Goal: Transaction & Acquisition: Purchase product/service

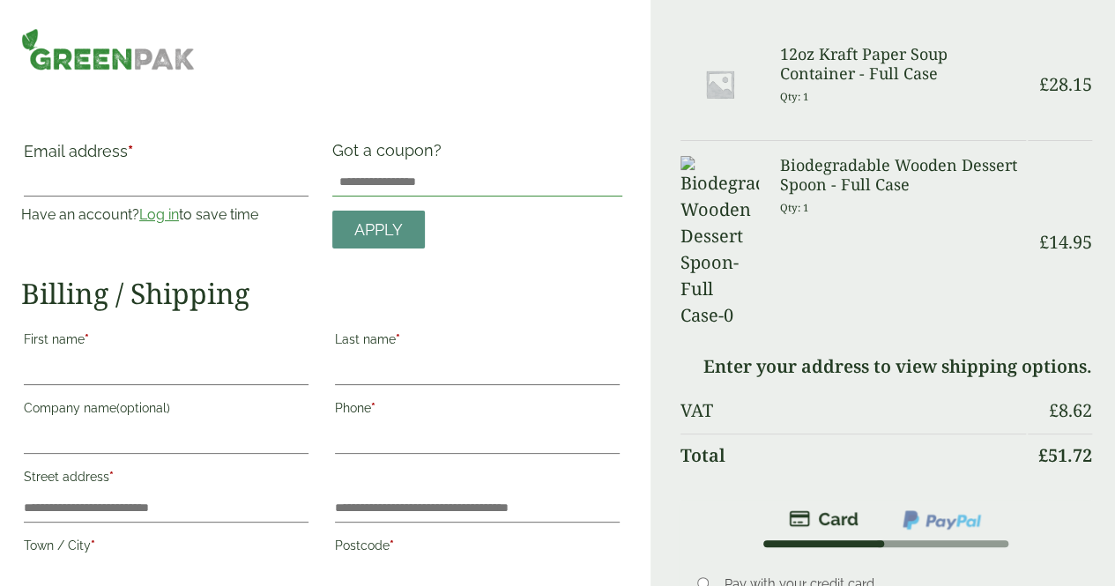
click at [478, 181] on input "Got a coupon?" at bounding box center [477, 182] width 290 height 28
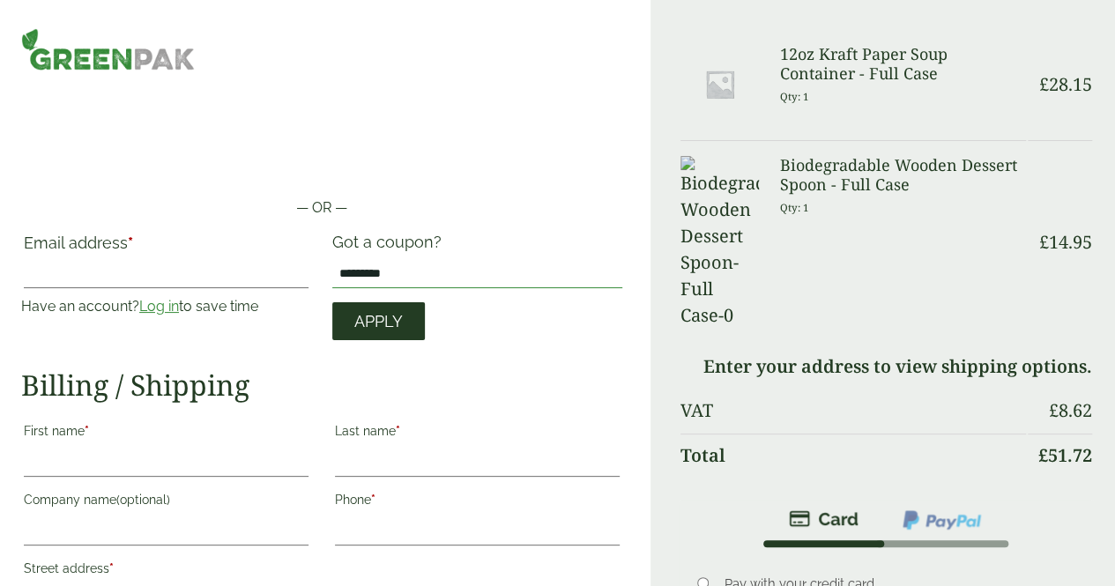
type input "*********"
click at [395, 314] on span "Apply" at bounding box center [378, 321] width 48 height 19
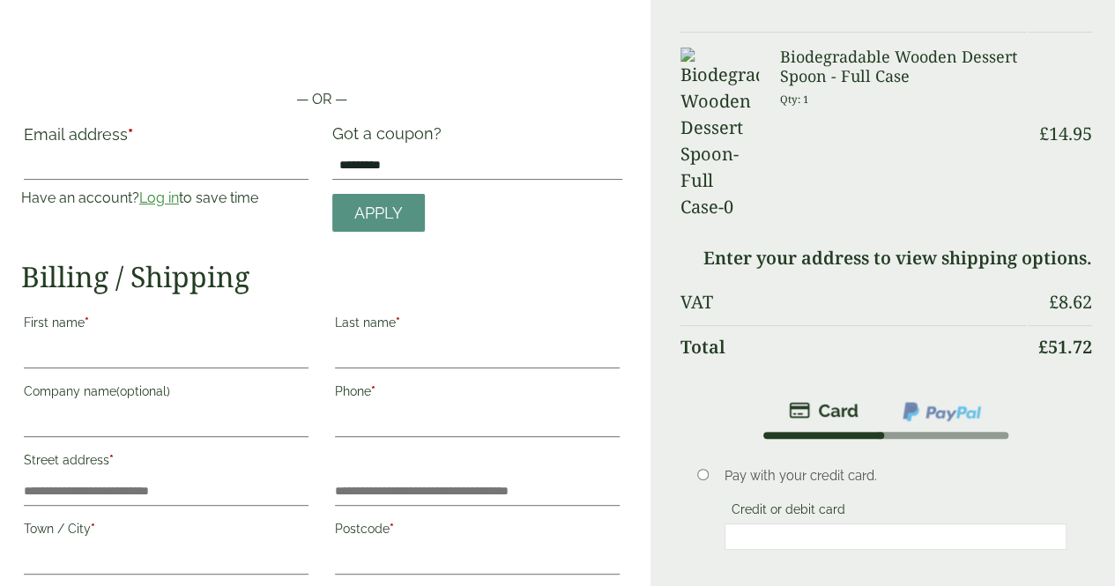
scroll to position [108, 0]
click at [207, 164] on input "Email address *" at bounding box center [166, 166] width 285 height 28
type input "**********"
type input "*****"
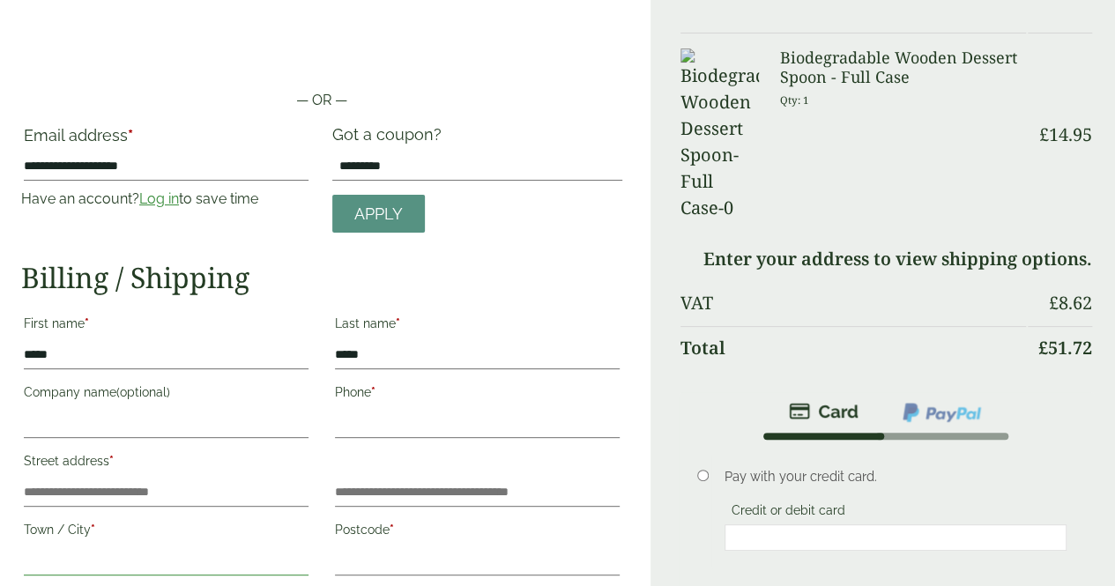
type input "*******"
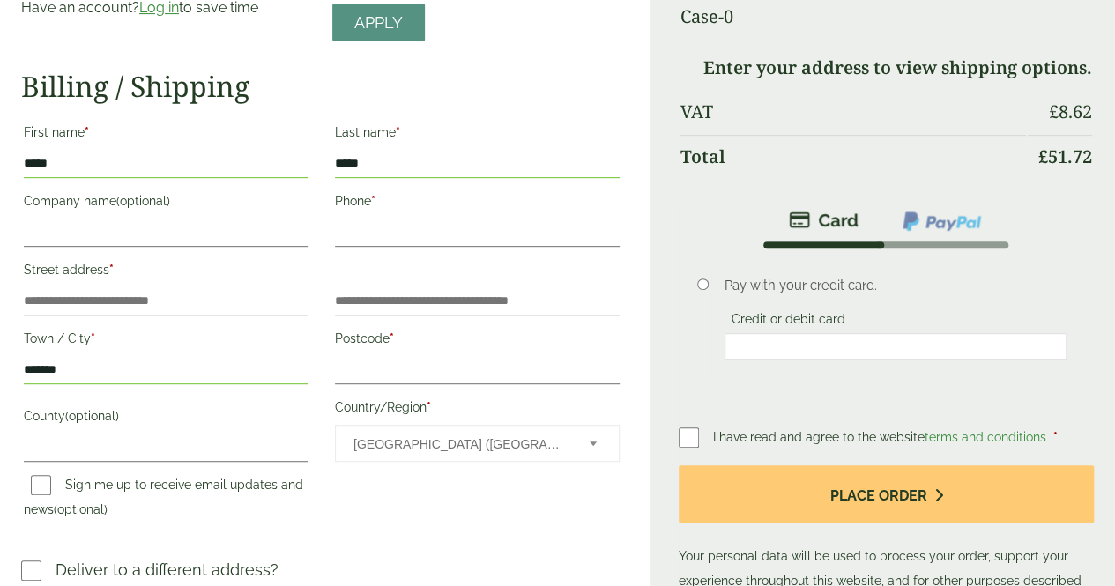
scroll to position [111, 0]
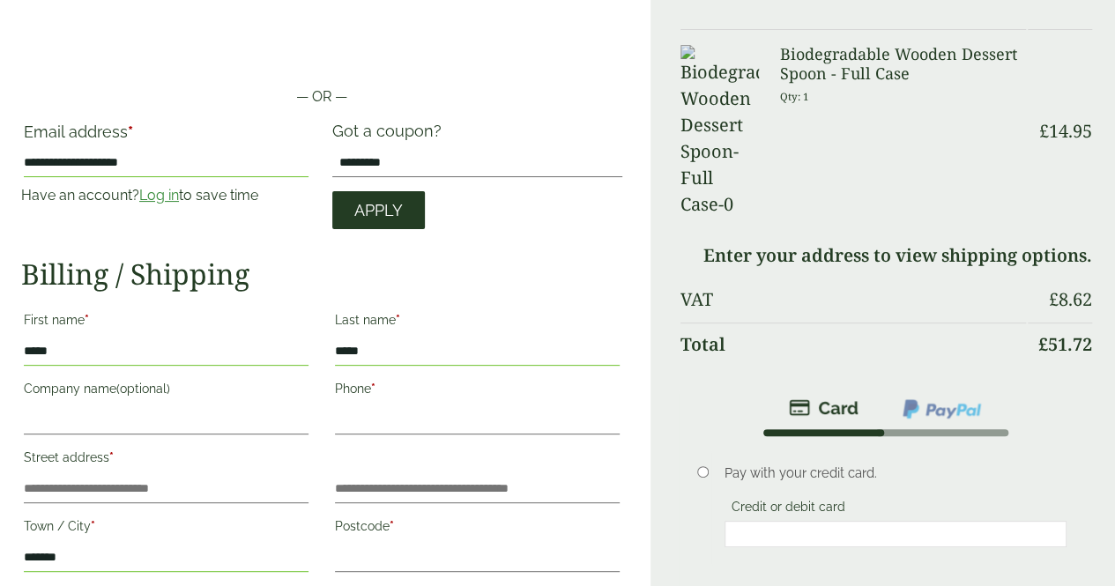
click at [407, 216] on link "Apply" at bounding box center [378, 210] width 93 height 38
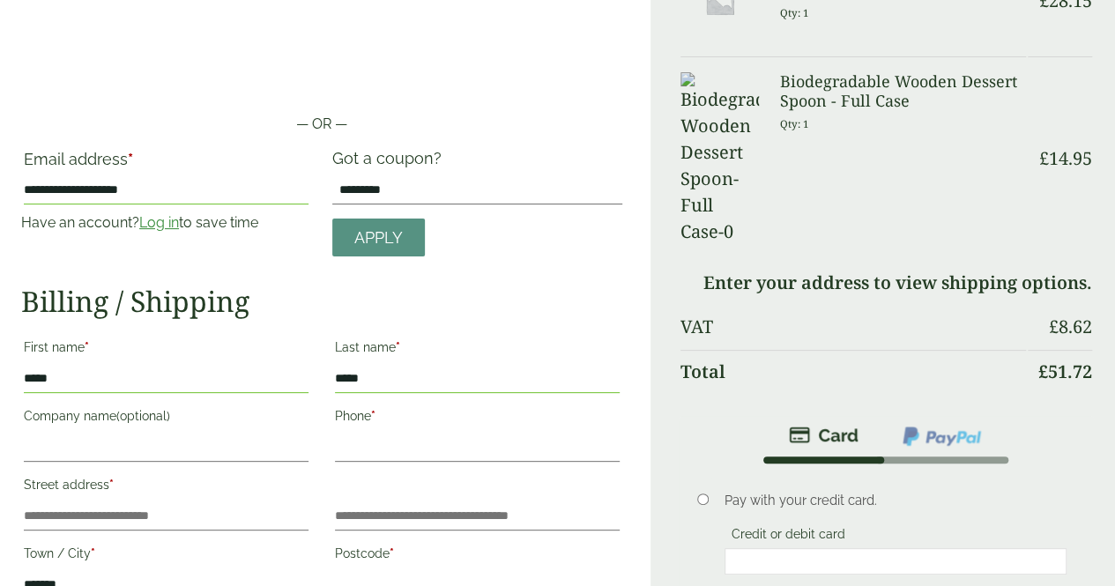
scroll to position [78, 0]
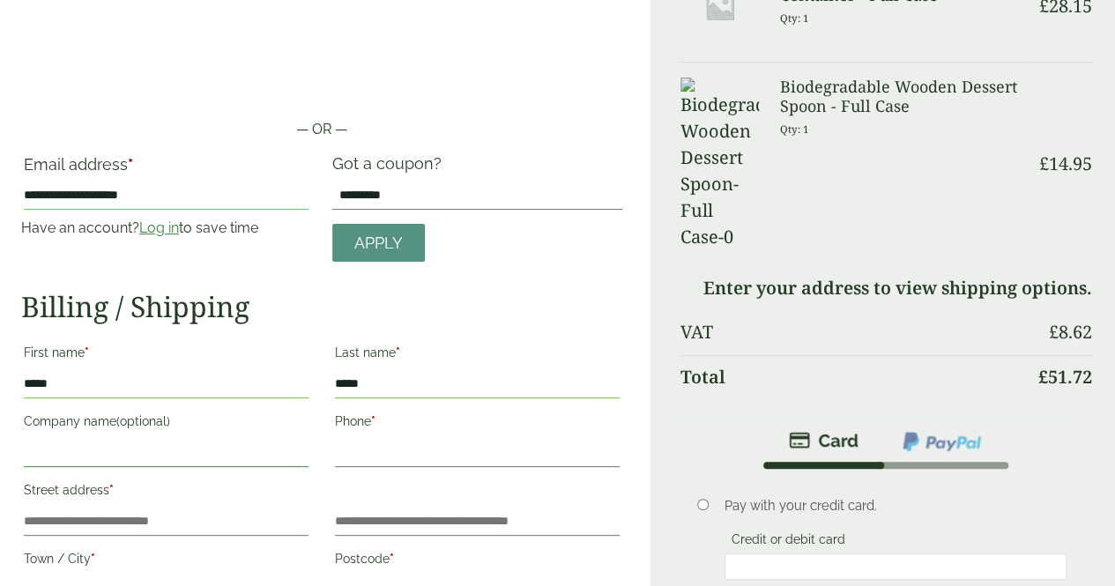
click at [257, 447] on input "Company name (optional)" at bounding box center [166, 453] width 285 height 28
click at [374, 432] on label "Phone *" at bounding box center [477, 424] width 285 height 30
click at [374, 439] on input "Phone *" at bounding box center [477, 453] width 285 height 28
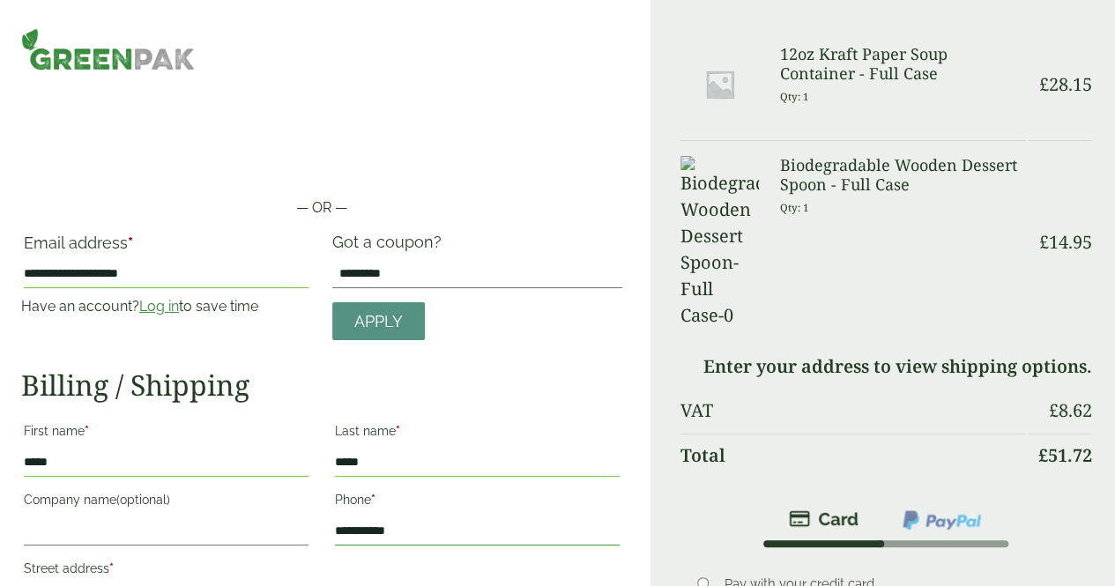
type input "**********"
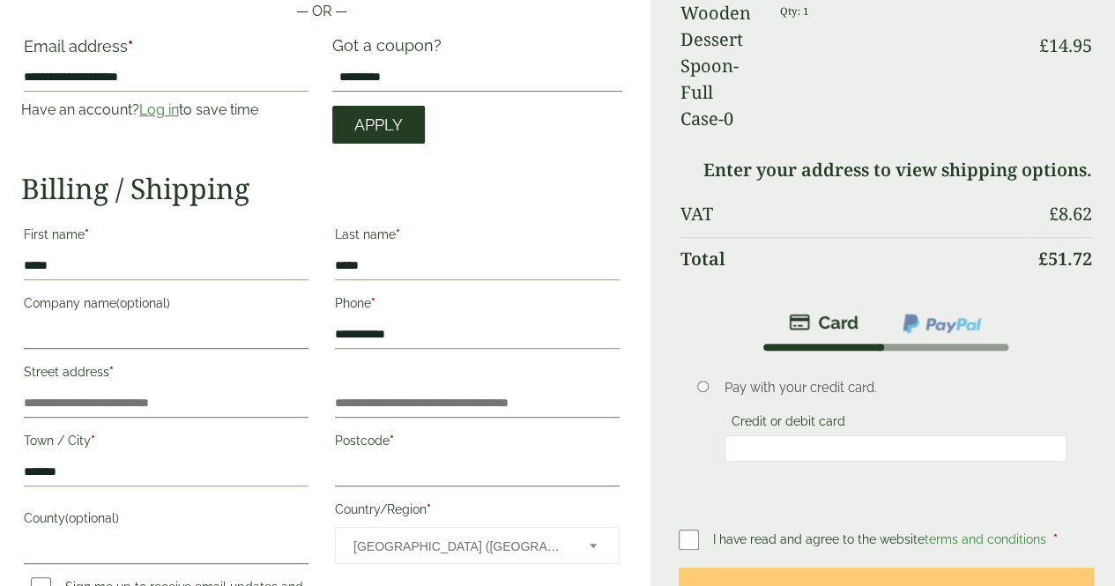
scroll to position [197, 0]
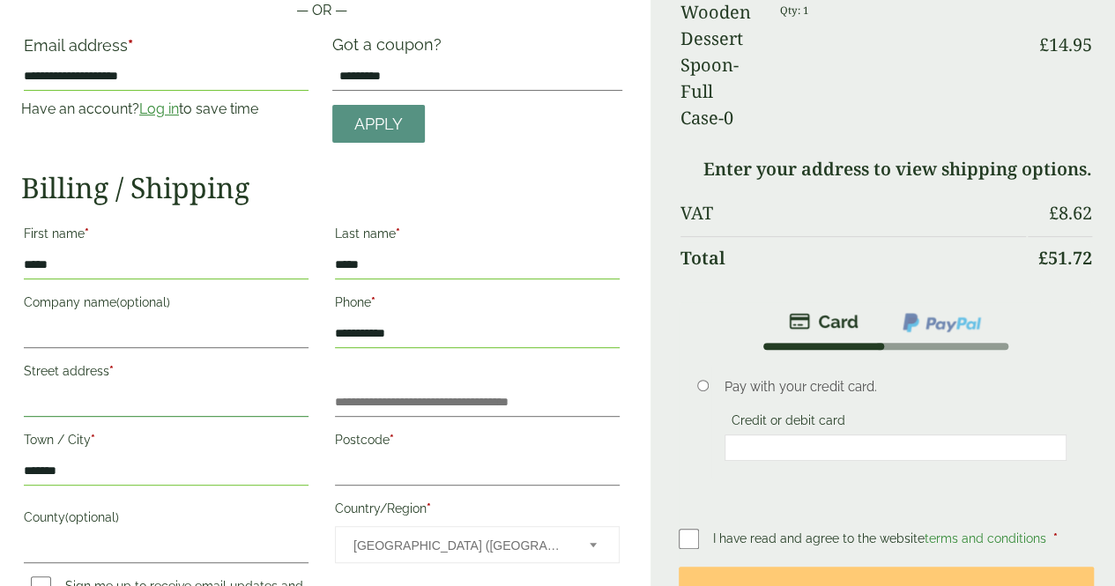
click at [242, 398] on input "Street address *" at bounding box center [166, 403] width 285 height 28
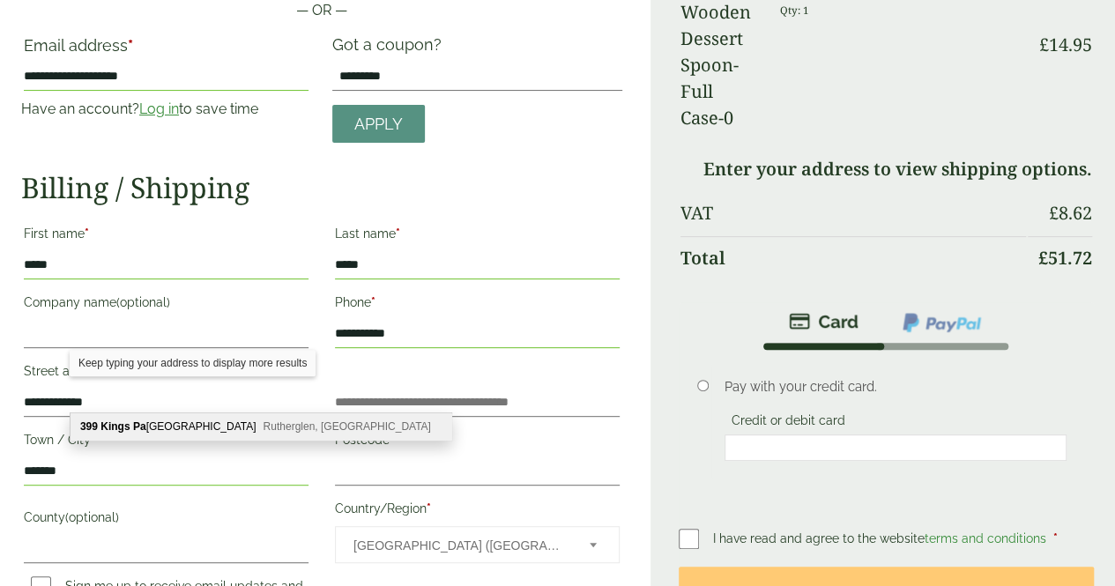
click at [264, 430] on span "Rutherglen, Glasgow, G73 2AU" at bounding box center [347, 426] width 167 height 12
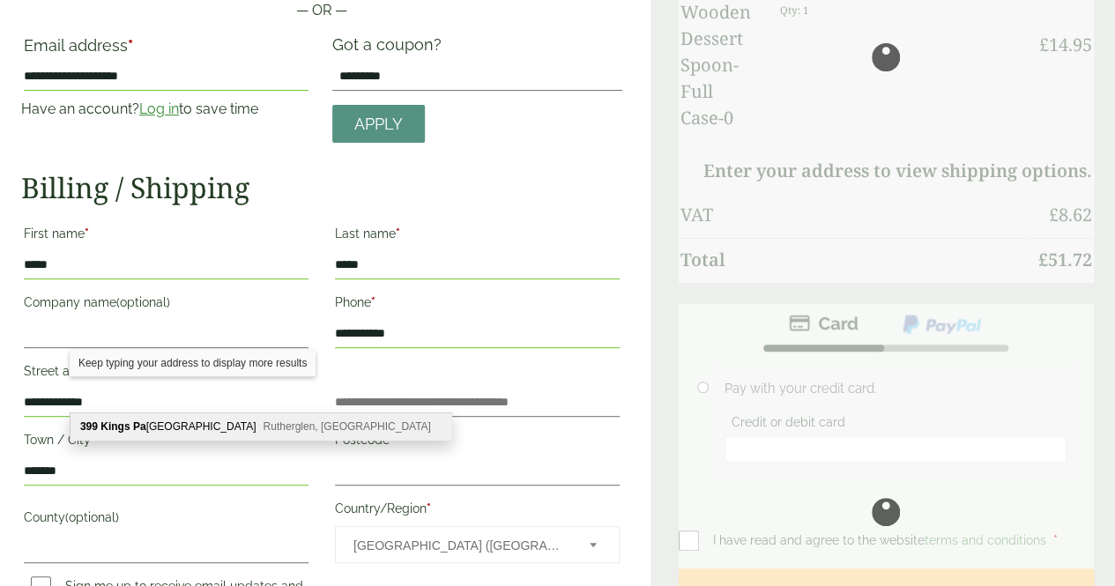
type input "**********"
type input "*******"
type input "**********"
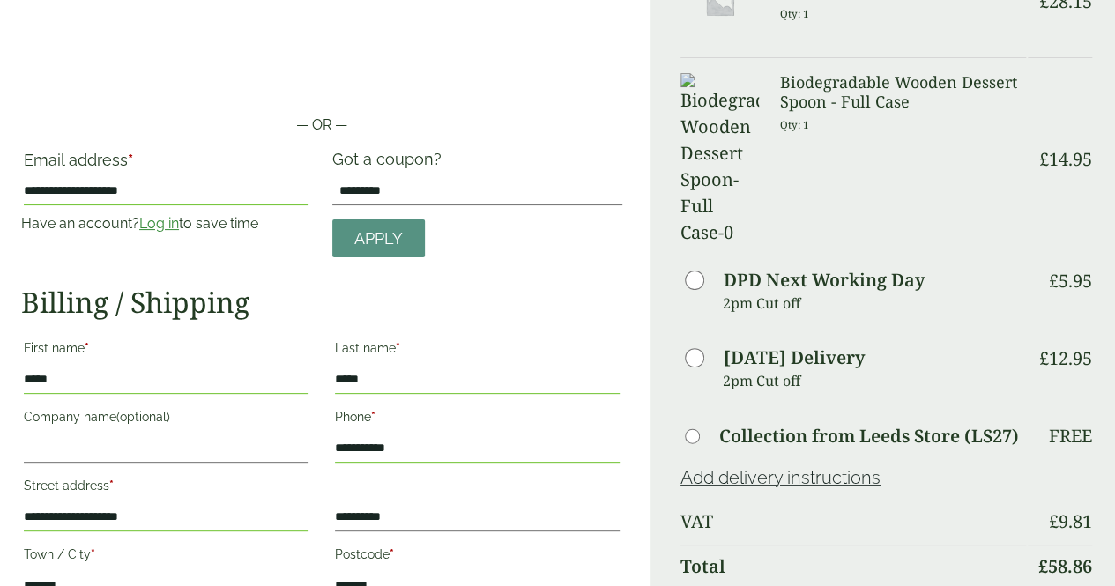
scroll to position [0, 0]
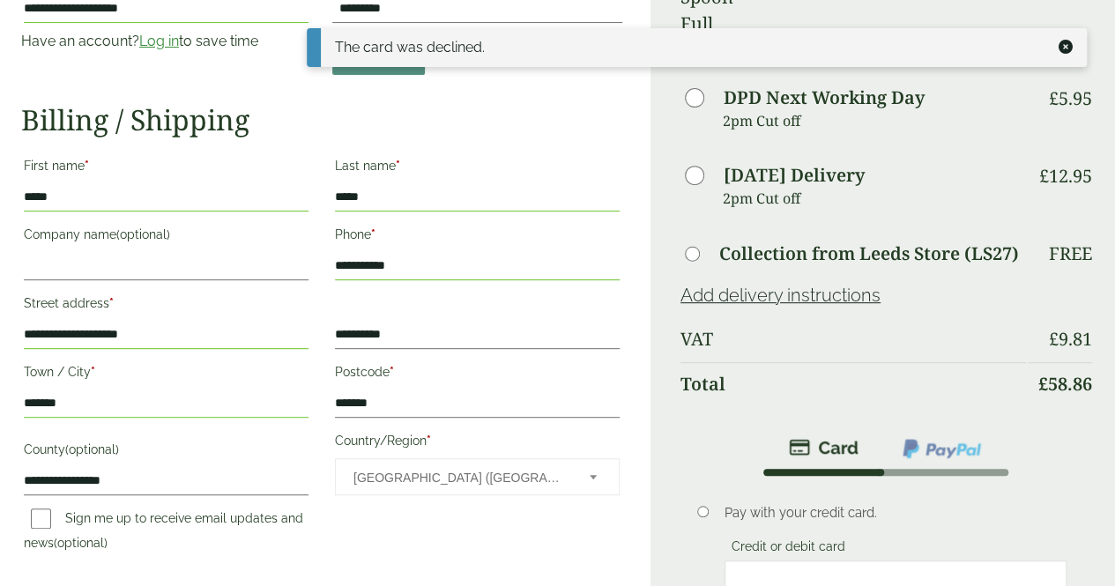
scroll to position [266, 0]
click at [779, 502] on p "Pay with your credit card." at bounding box center [896, 511] width 343 height 19
click at [948, 436] on img at bounding box center [942, 447] width 82 height 23
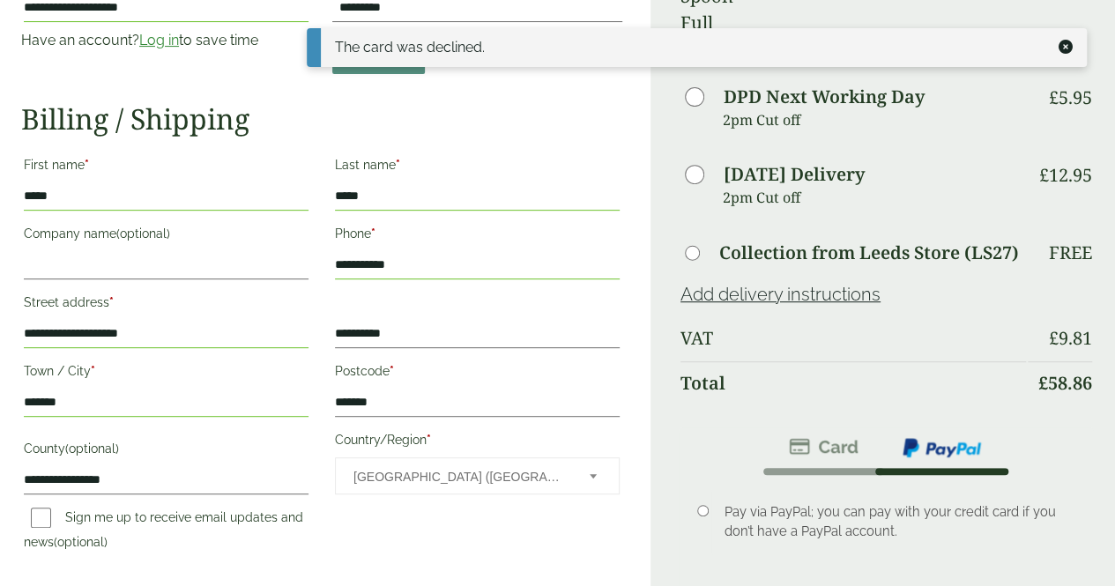
click at [845, 427] on li at bounding box center [824, 447] width 112 height 41
click at [833, 436] on img at bounding box center [824, 446] width 70 height 21
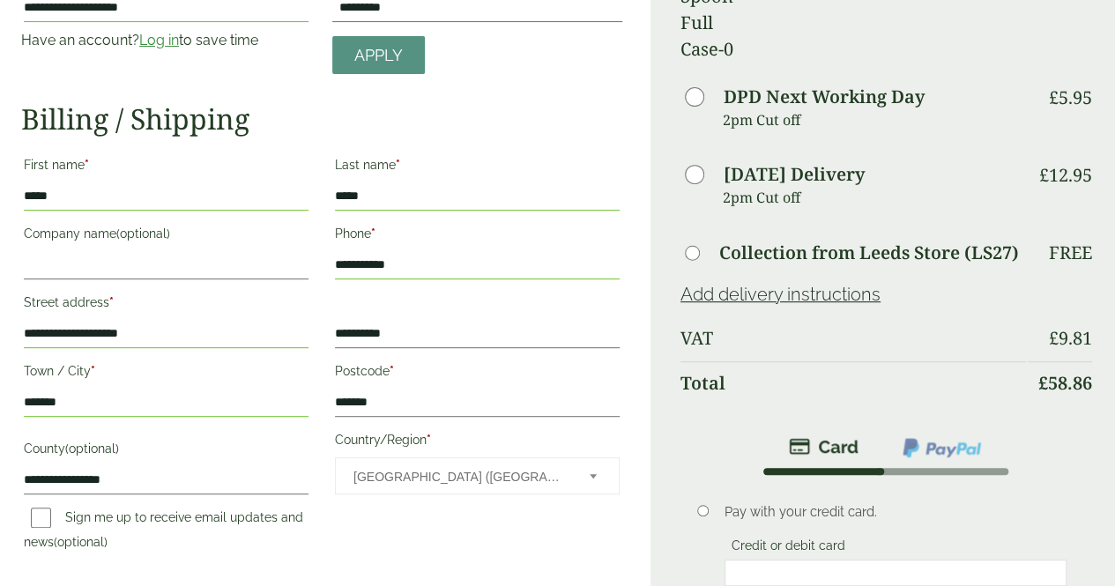
click at [816, 560] on div at bounding box center [896, 573] width 343 height 26
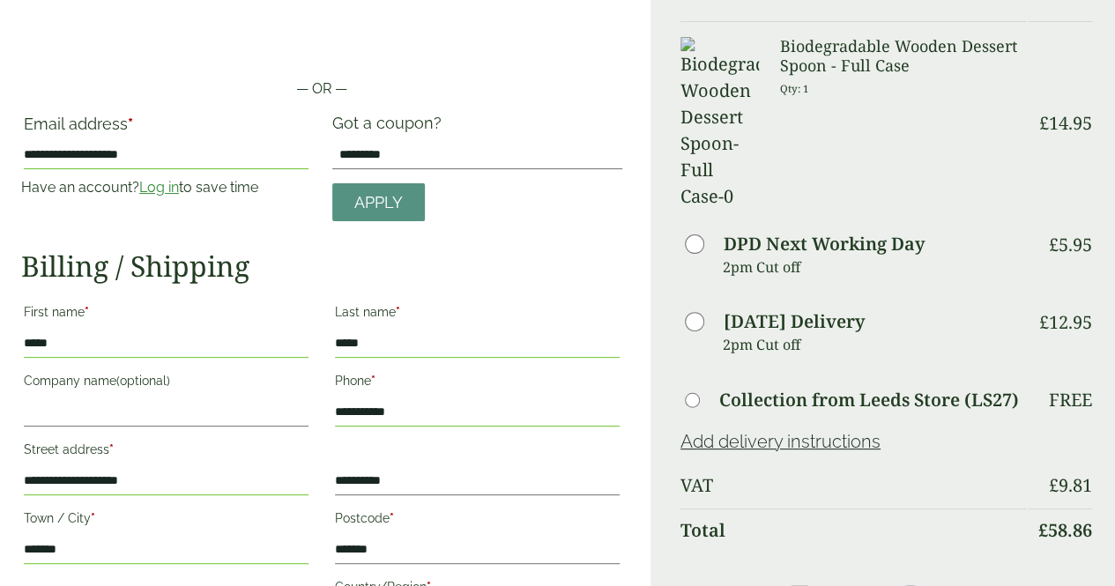
scroll to position [90, 0]
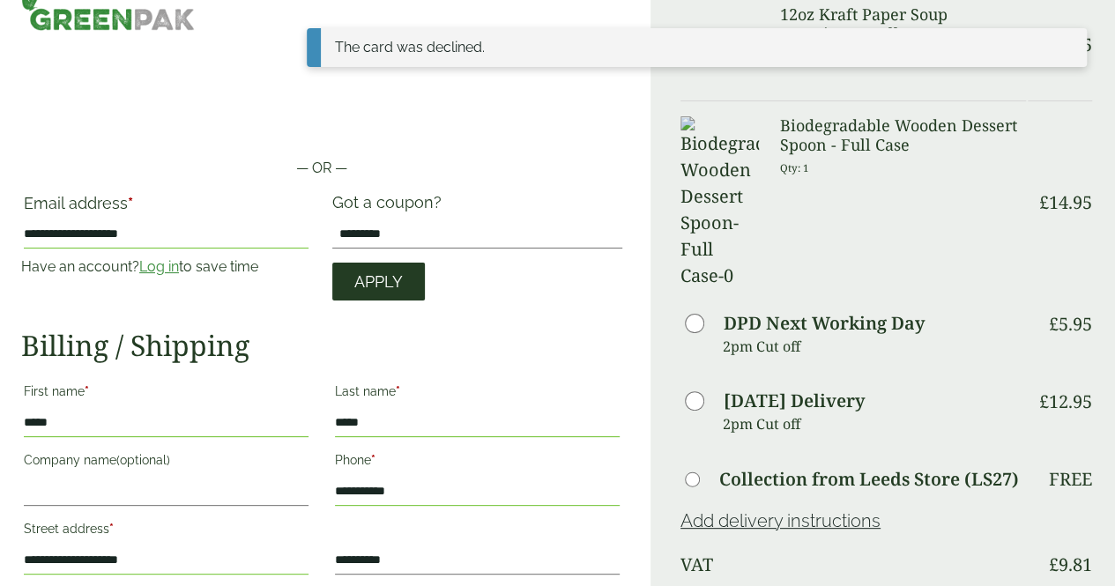
scroll to position [32, 0]
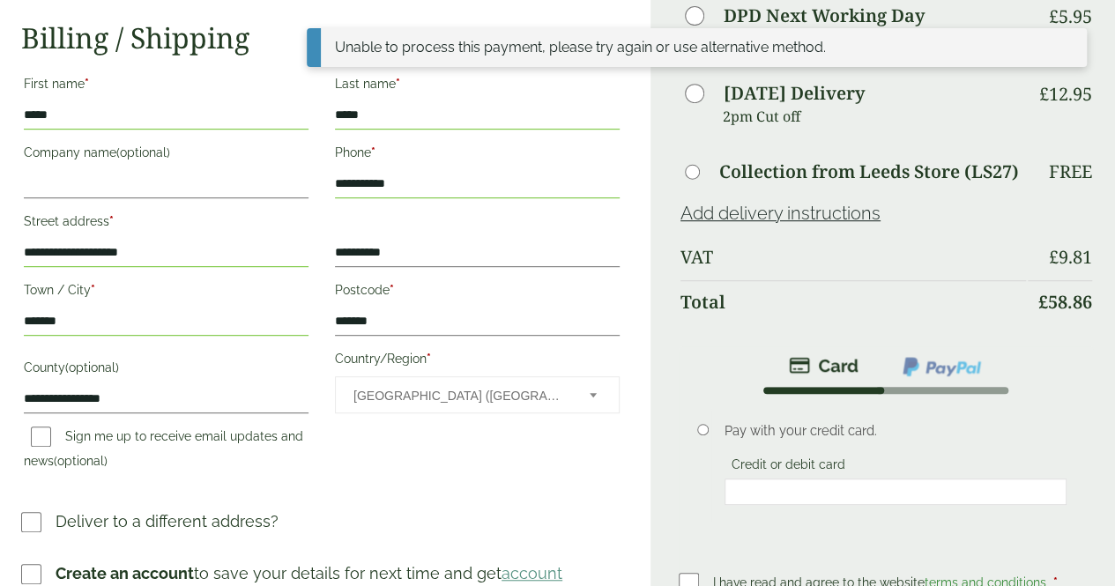
scroll to position [386, 0]
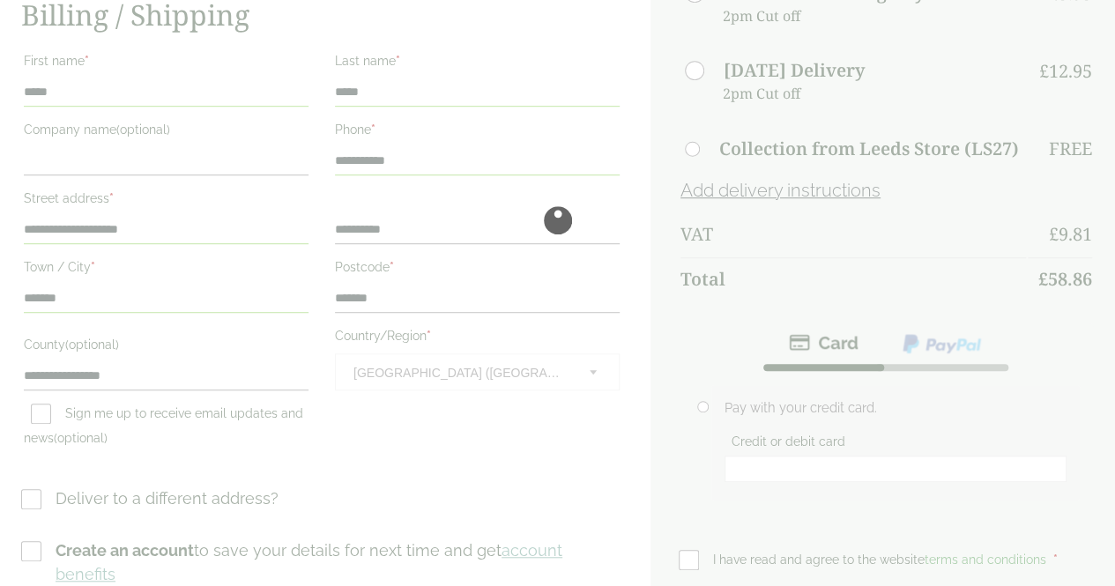
scroll to position [506, 0]
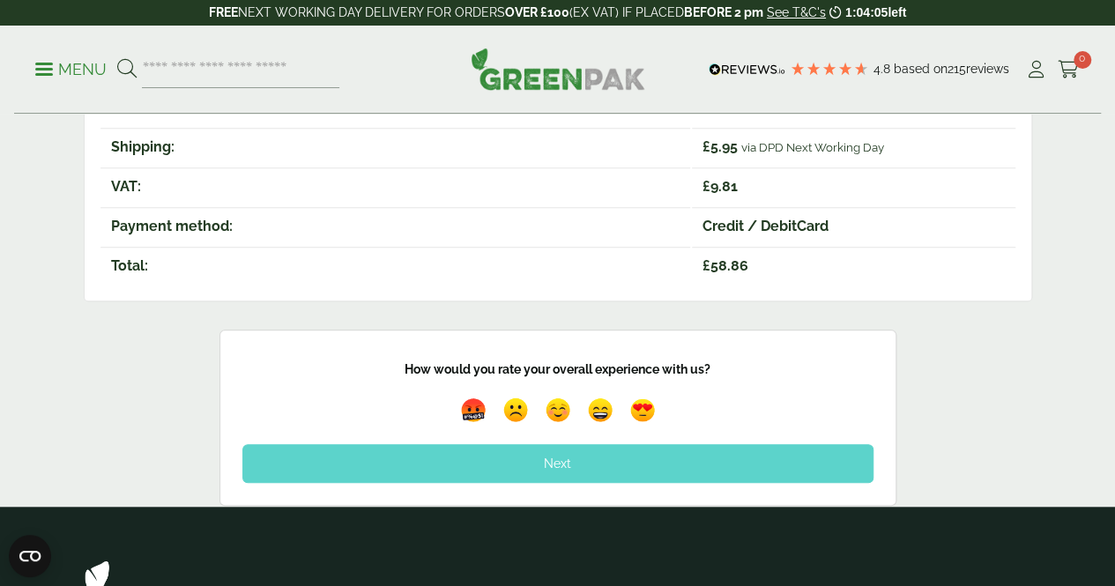
scroll to position [506, 0]
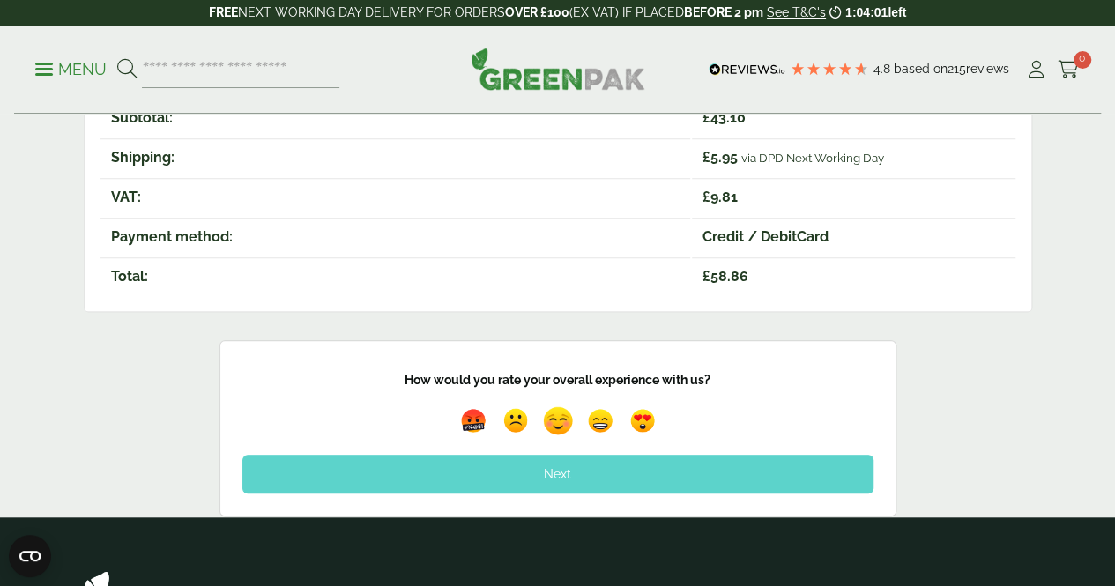
click at [554, 424] on img at bounding box center [558, 420] width 41 height 41
click at [575, 478] on div "Next" at bounding box center [557, 474] width 631 height 39
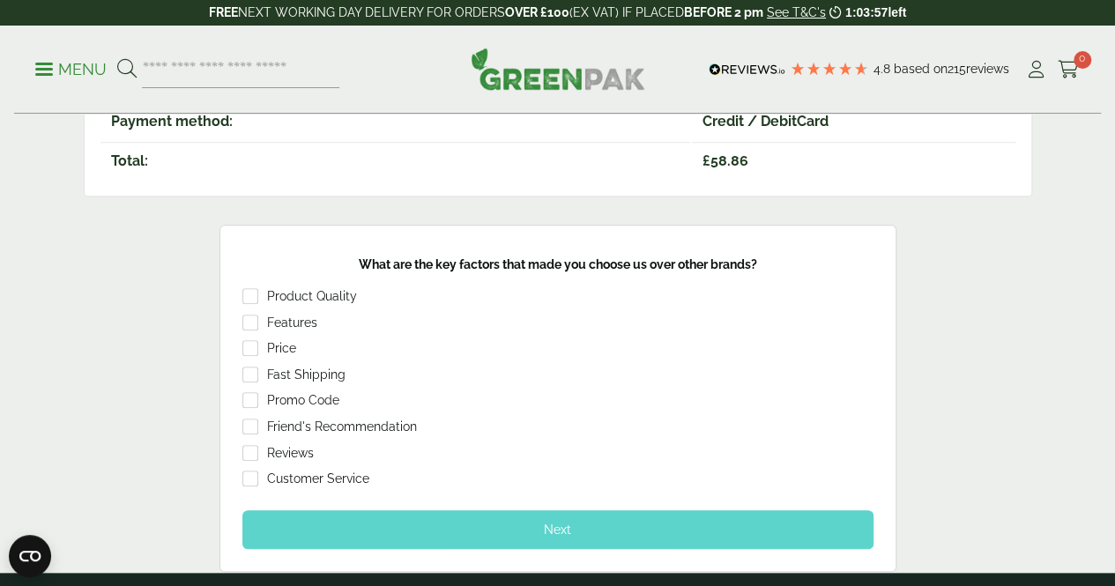
scroll to position [622, 0]
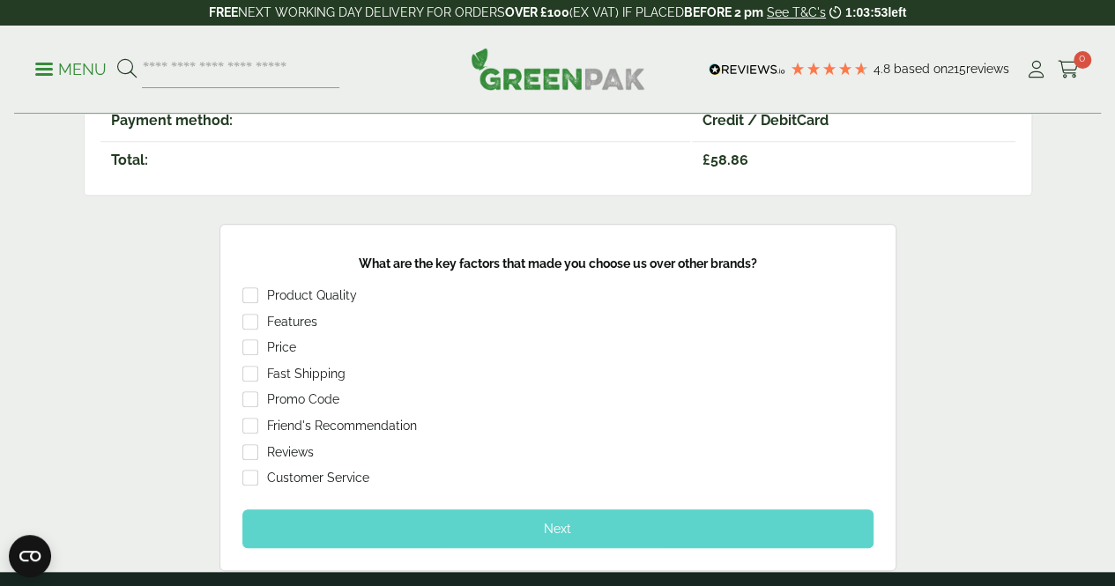
click at [286, 341] on div "Price" at bounding box center [281, 348] width 29 height 18
click at [414, 516] on div "Next" at bounding box center [557, 528] width 631 height 39
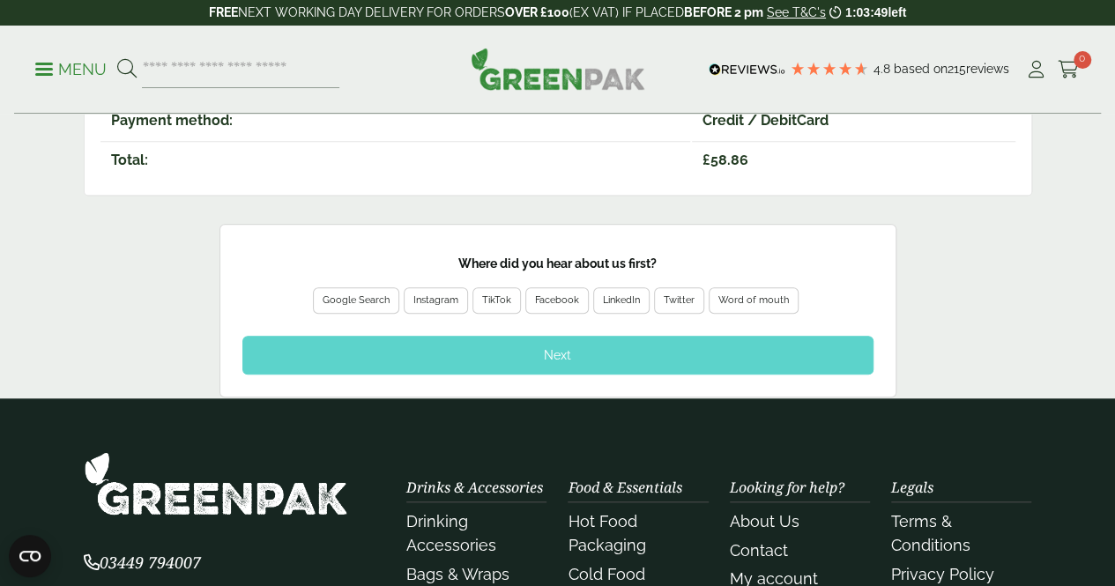
click at [383, 287] on div "Google Search" at bounding box center [356, 300] width 86 height 26
click at [388, 339] on div "Next" at bounding box center [557, 355] width 631 height 39
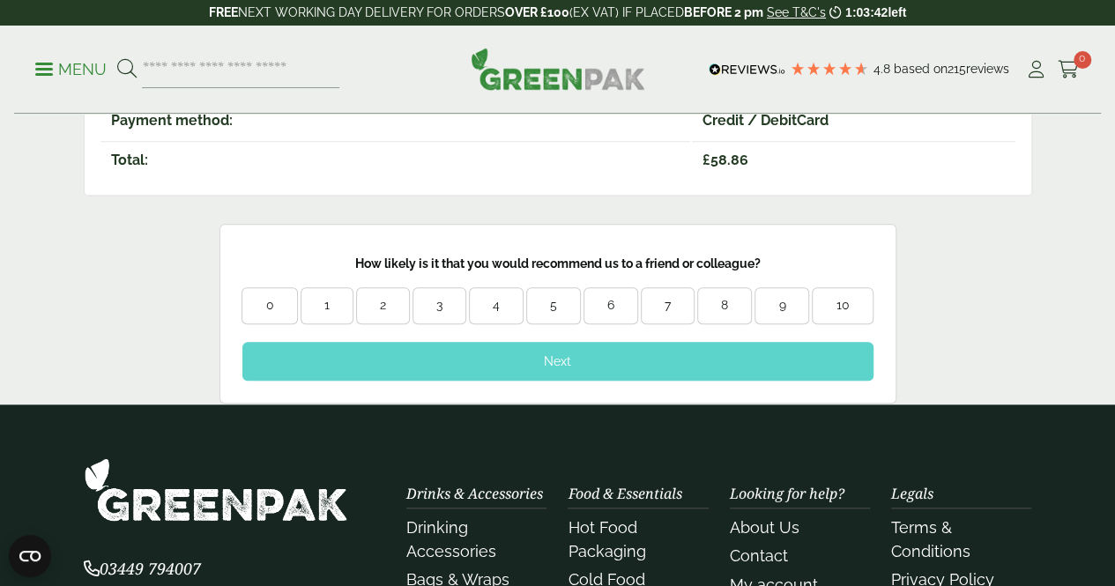
click at [570, 301] on div "5" at bounding box center [553, 306] width 53 height 18
click at [568, 368] on div "Next" at bounding box center [557, 361] width 631 height 39
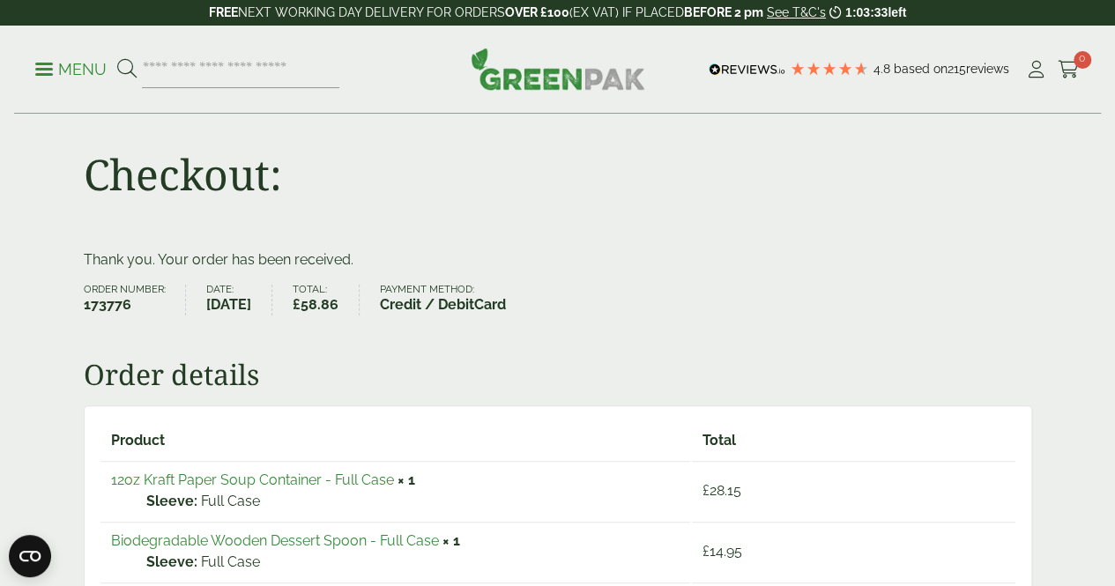
scroll to position [0, 0]
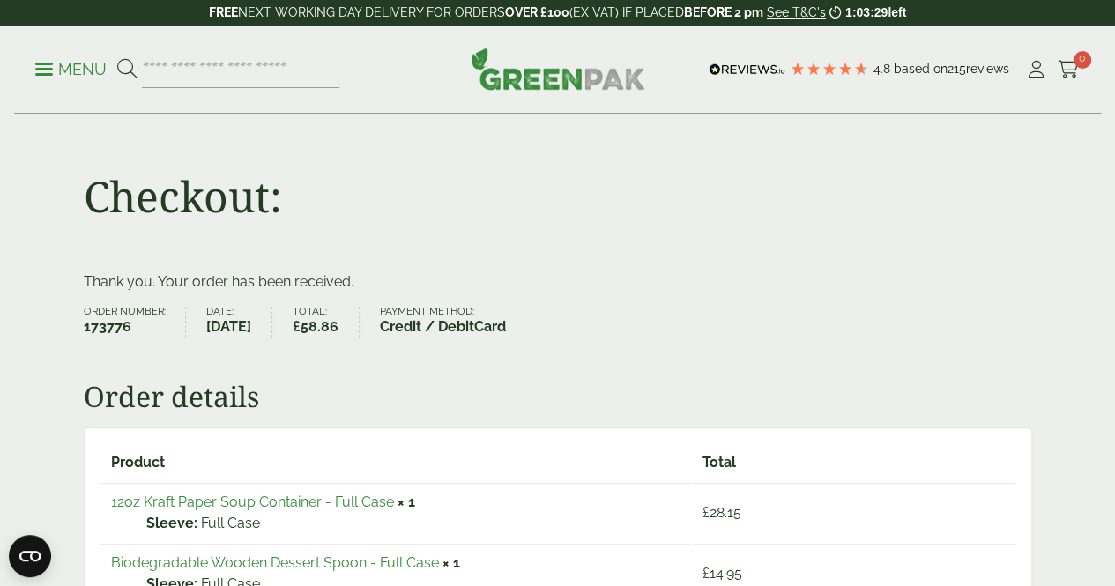
click at [69, 72] on p "Menu" at bounding box center [70, 69] width 71 height 21
